Goal: Transaction & Acquisition: Purchase product/service

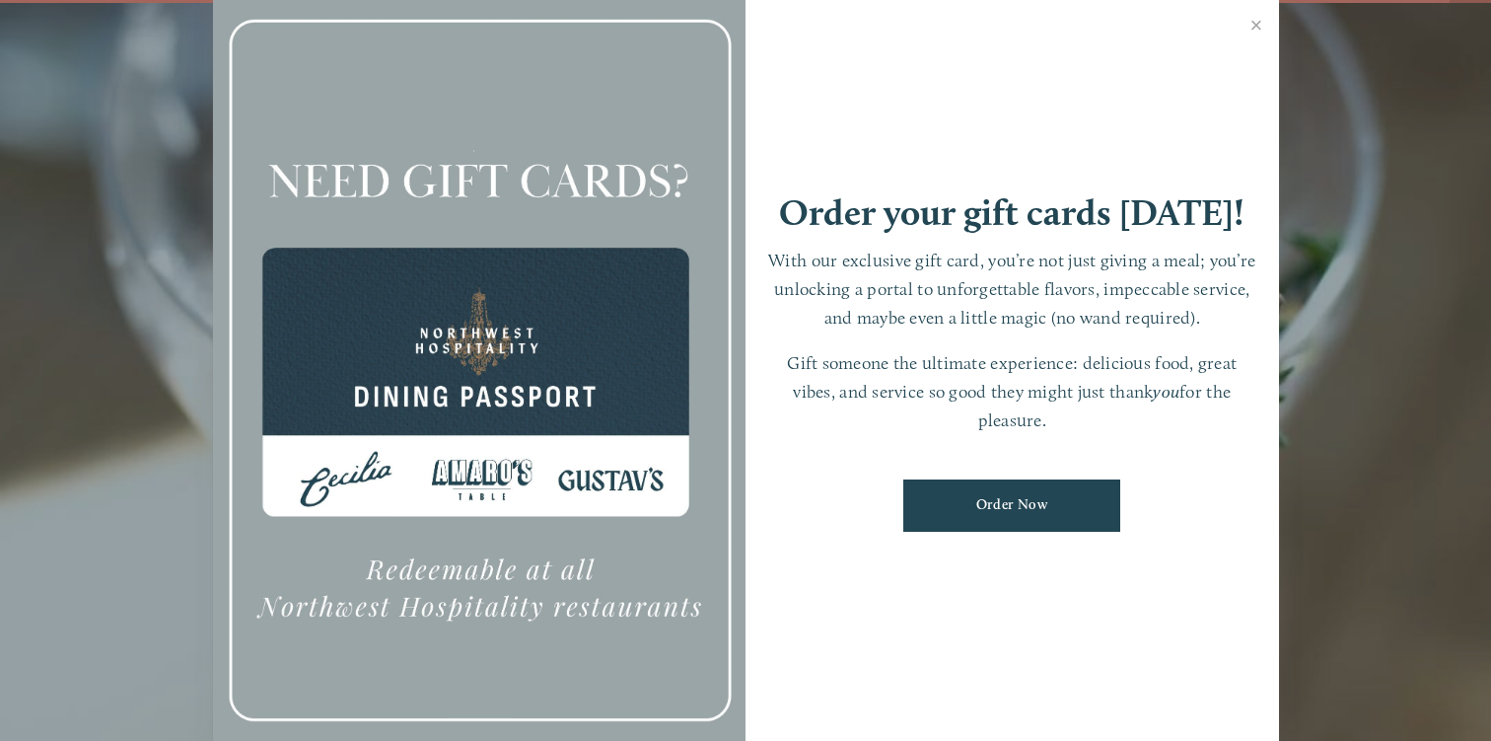
scroll to position [41, 0]
click at [988, 502] on link "Order Now" at bounding box center [1011, 505] width 217 height 52
click at [1255, 30] on link "Close" at bounding box center [1257, 27] width 38 height 55
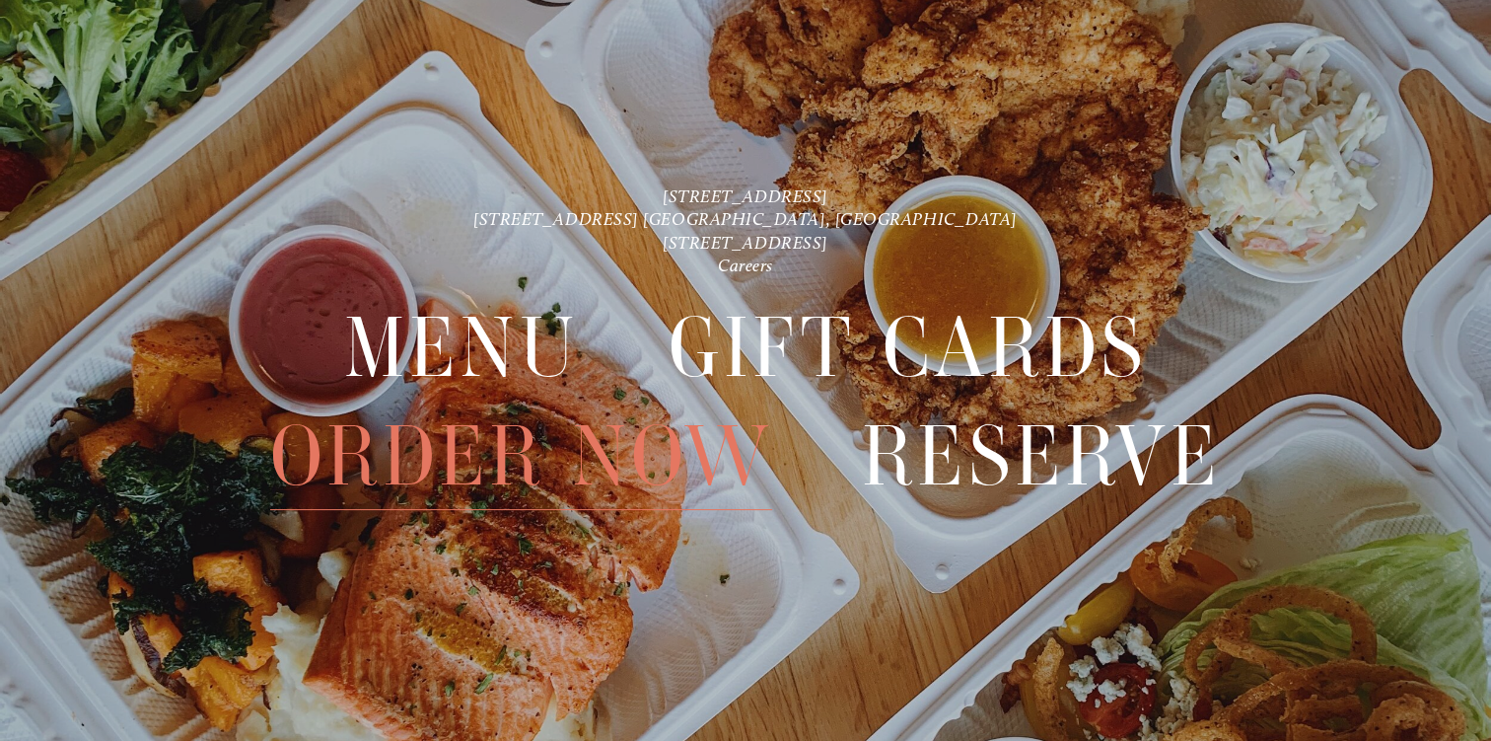
click at [487, 461] on span "Order Now" at bounding box center [521, 455] width 502 height 107
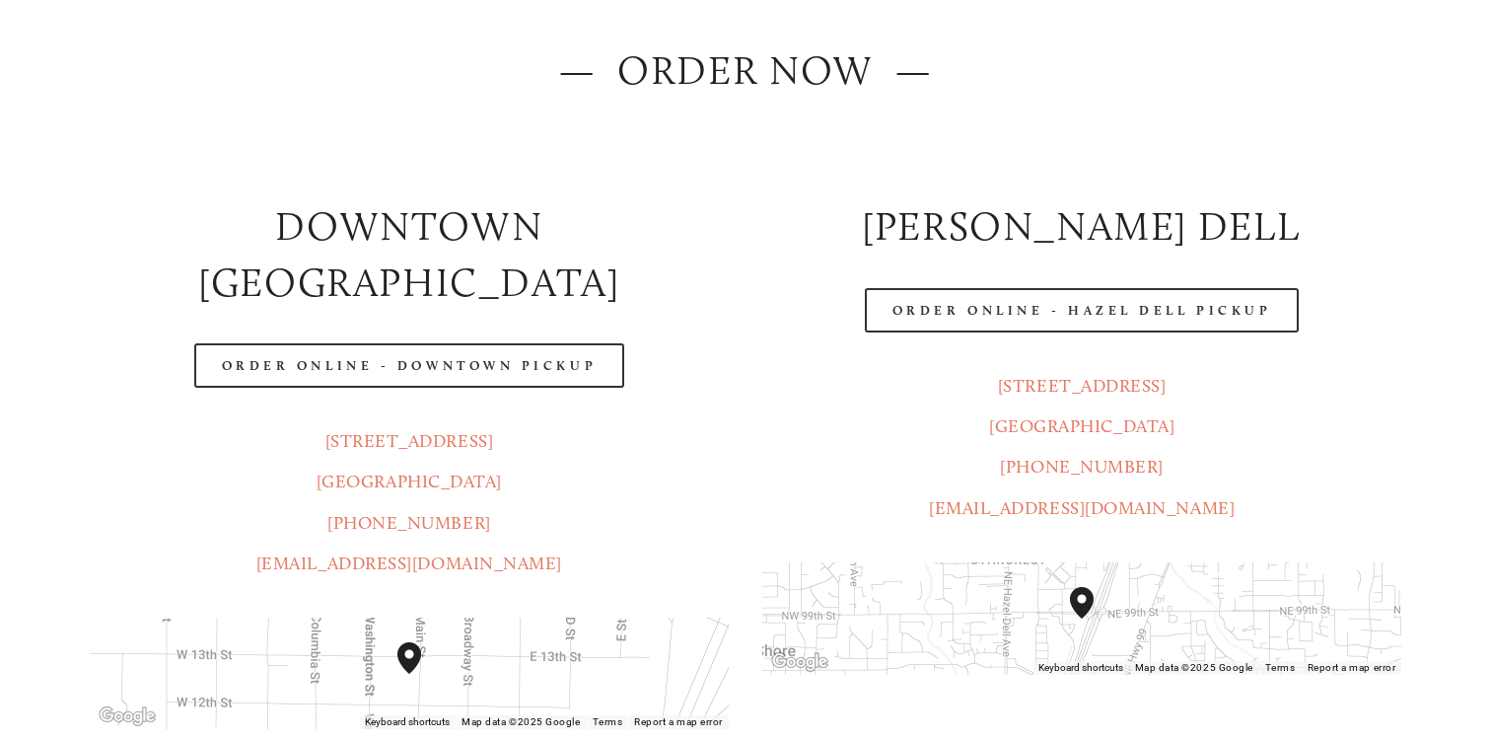
scroll to position [270, 0]
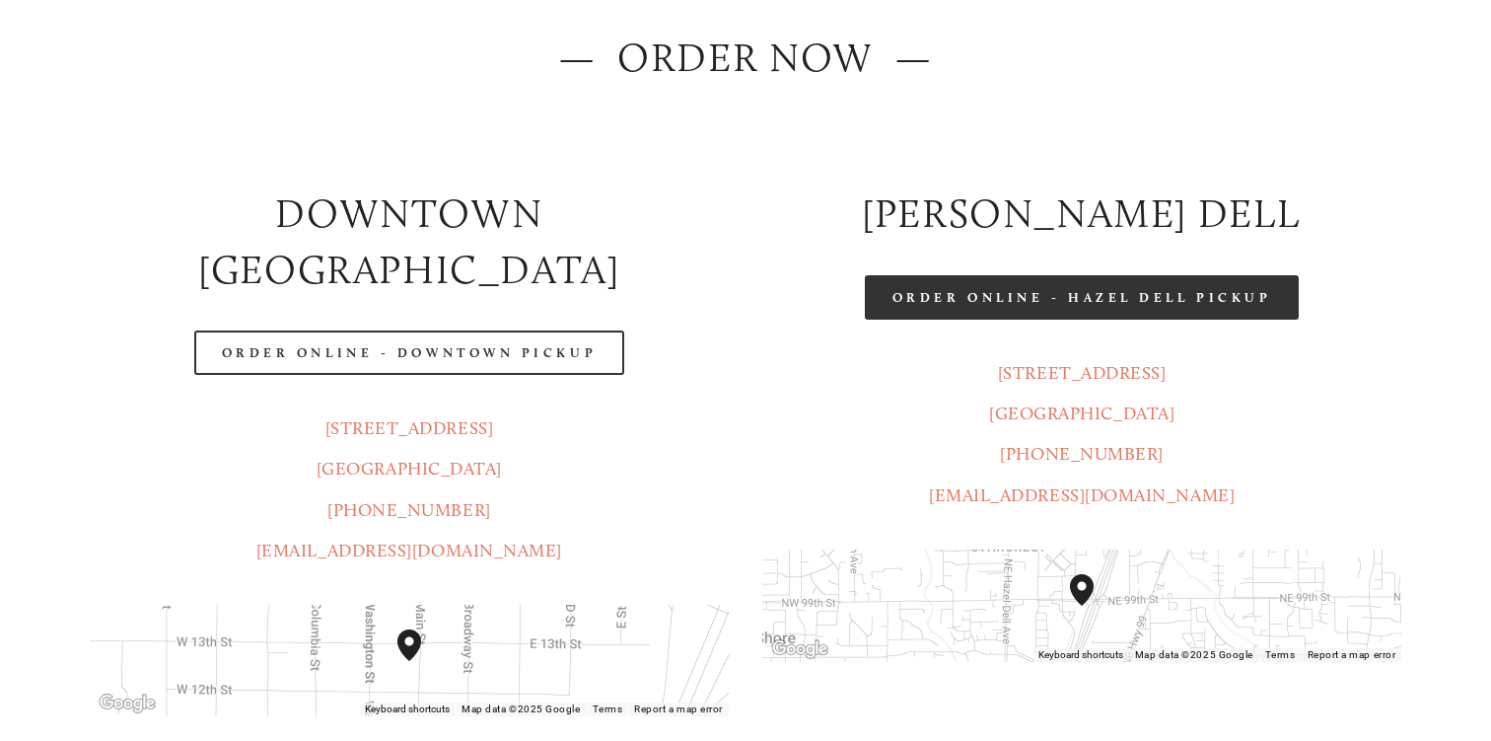
click at [1034, 298] on link "Order Online - Hazel Dell Pickup" at bounding box center [1082, 297] width 435 height 44
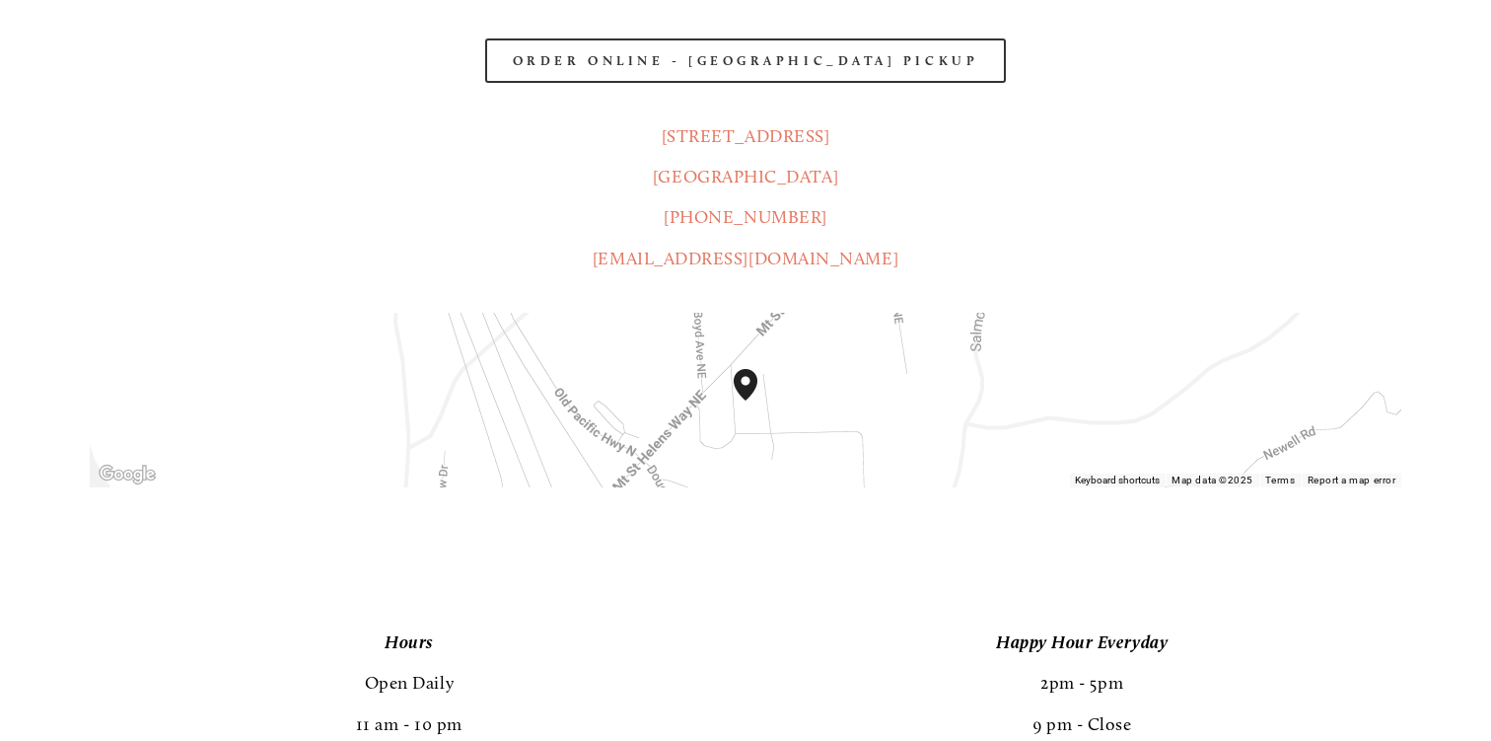
scroll to position [1139, 0]
